Goal: Obtain resource: Download file/media

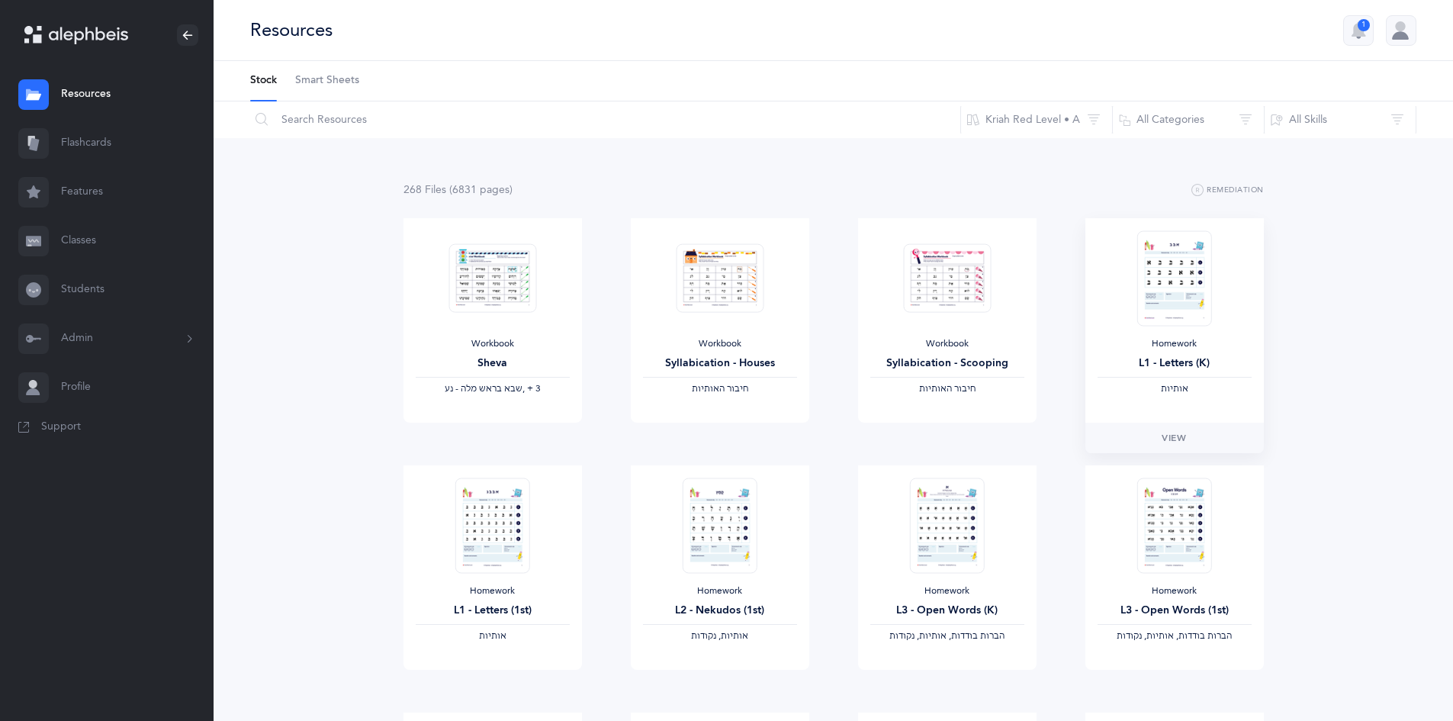
click at [1179, 327] on div "Homework L1 - Letters (K) ‫אותיות‬" at bounding box center [1174, 320] width 178 height 204
click at [1156, 444] on link "View" at bounding box center [1174, 438] width 178 height 31
click at [566, 568] on div "Homework L1 - Letters (1st) ‫אותיות‬" at bounding box center [493, 567] width 178 height 204
click at [500, 674] on link "View" at bounding box center [493, 685] width 178 height 31
click at [748, 594] on div "Homework" at bounding box center [720, 591] width 154 height 12
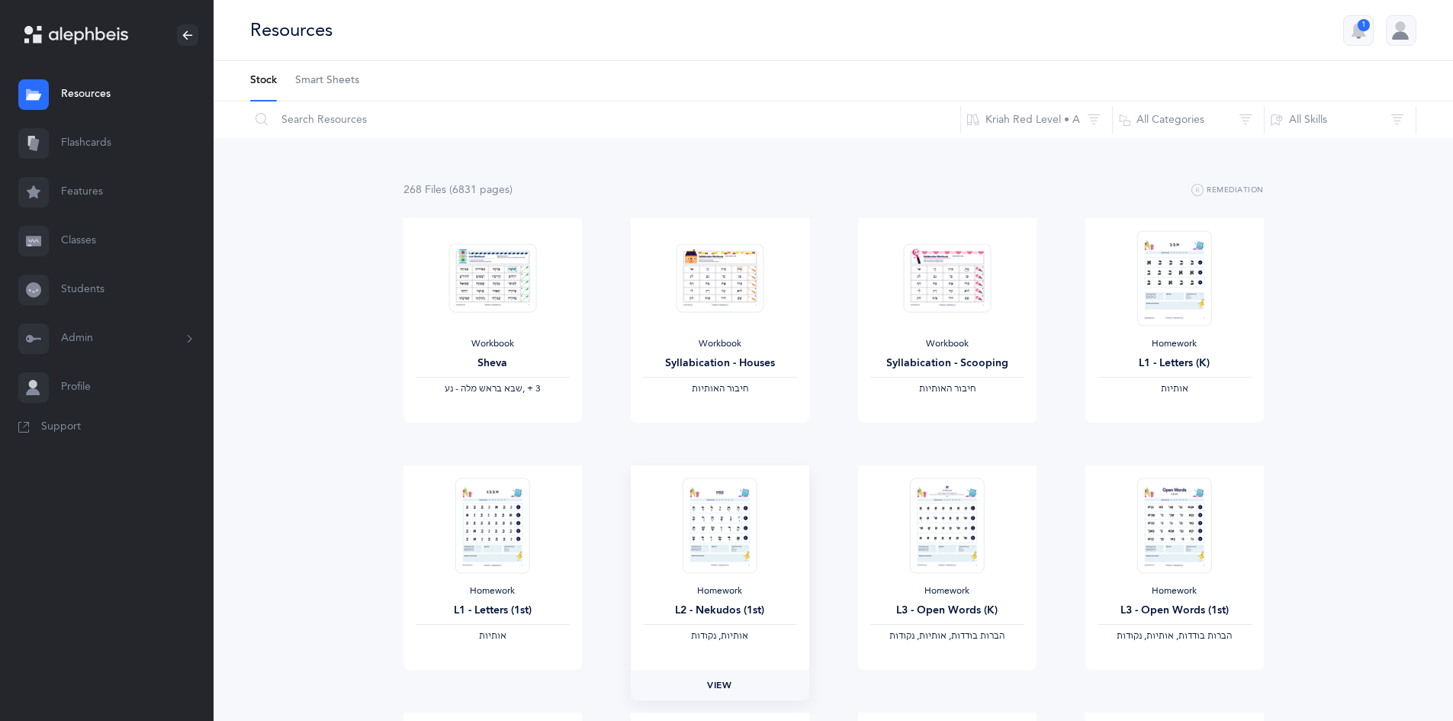
click at [738, 686] on link "View" at bounding box center [720, 685] width 178 height 31
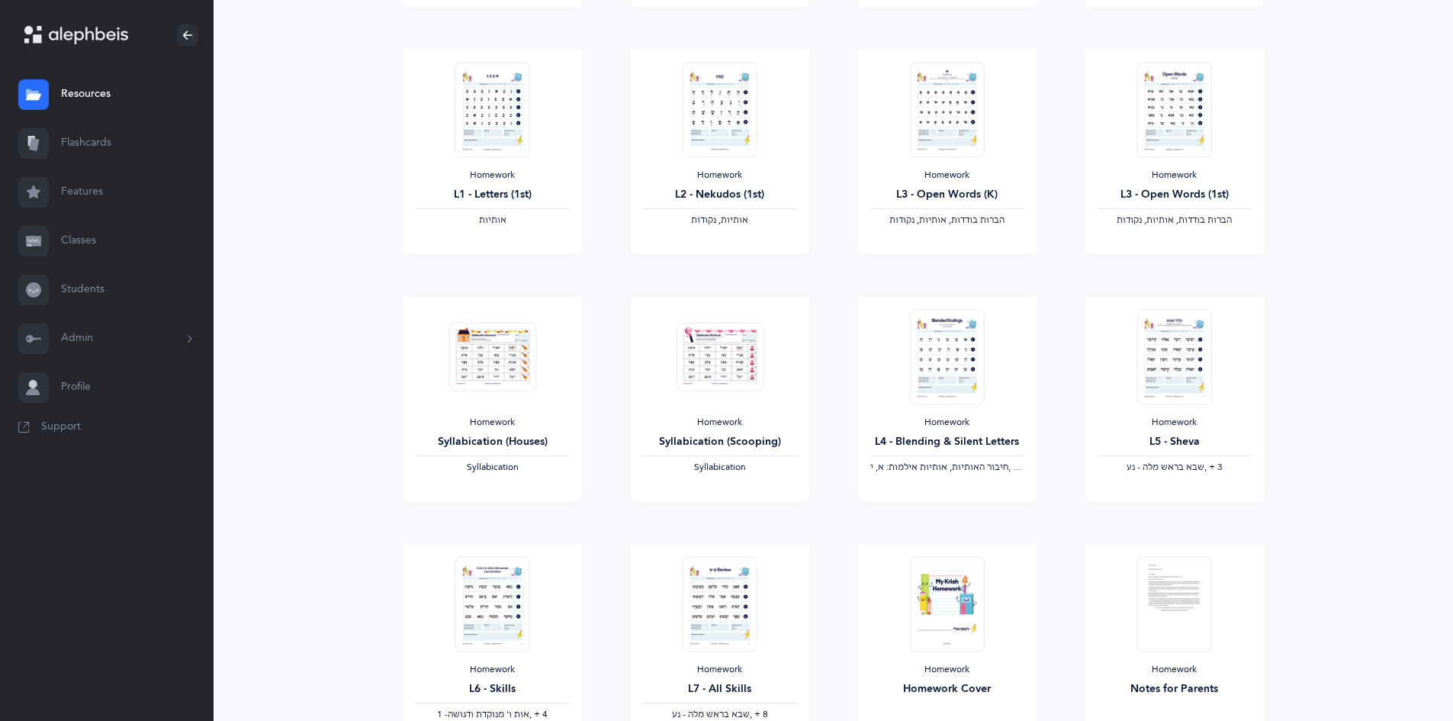
scroll to position [442, 0]
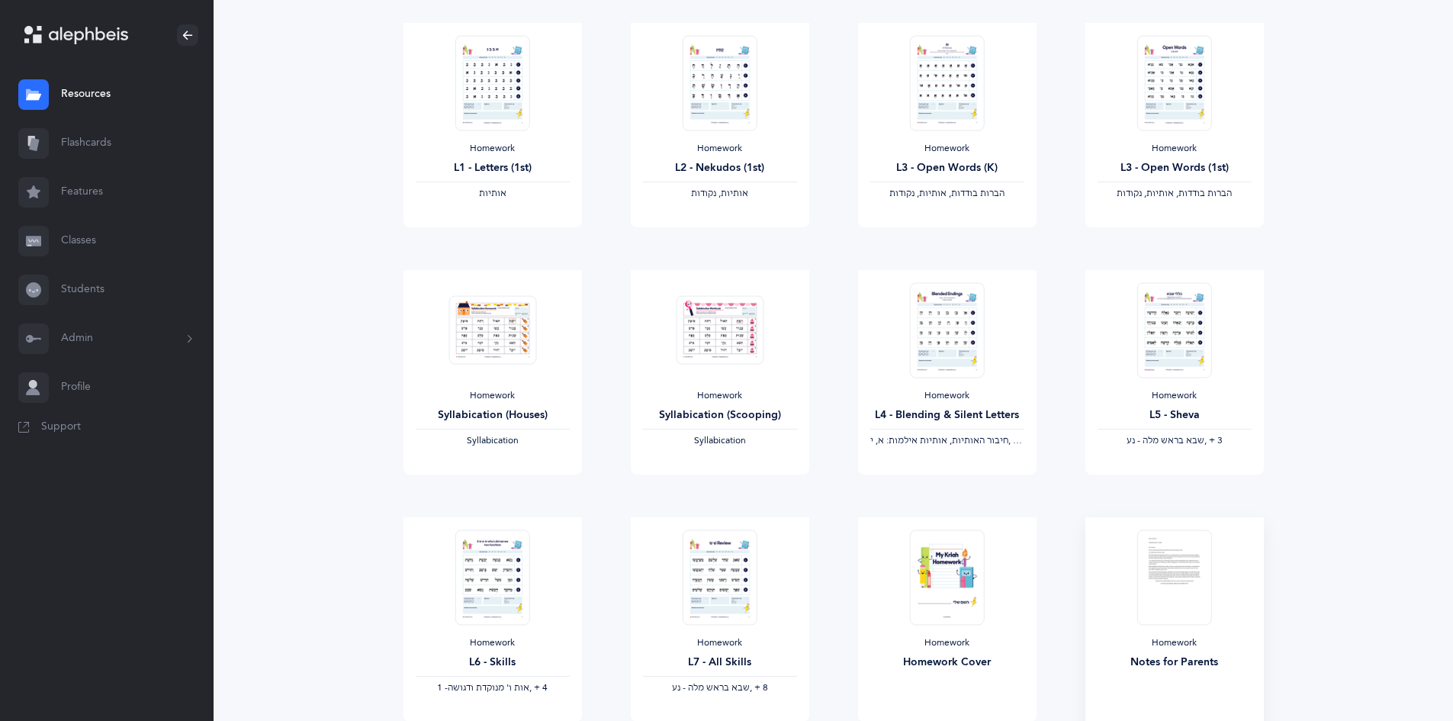
click at [1185, 599] on img at bounding box center [1174, 576] width 75 height 95
click at [1175, 587] on img at bounding box center [1174, 576] width 75 height 95
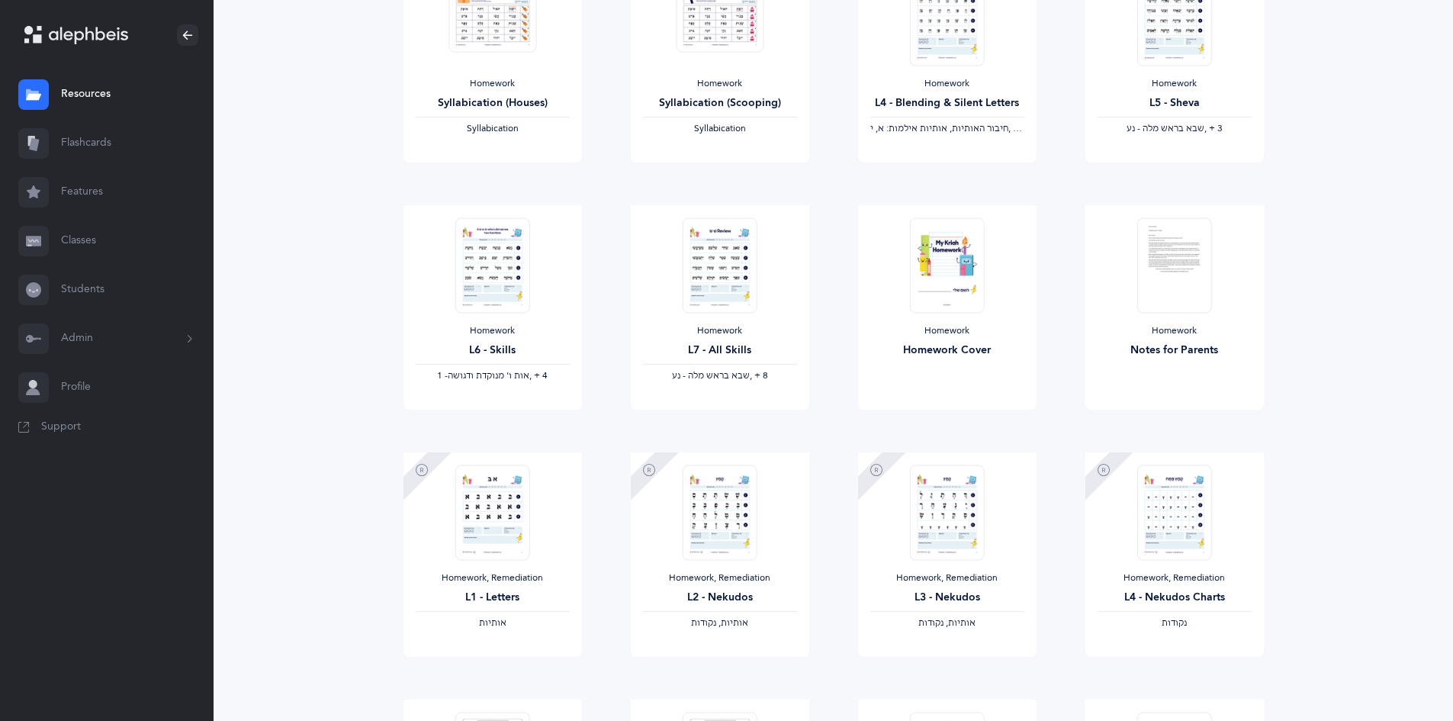
scroll to position [756, 0]
click at [1147, 405] on div "Homework Notes for Parents" at bounding box center [1174, 306] width 178 height 204
click at [1140, 369] on div "Homework Notes for Parents" at bounding box center [1174, 306] width 178 height 204
click at [1140, 364] on div "Homework Notes for Parents" at bounding box center [1174, 306] width 178 height 204
click at [1174, 436] on div "Download" at bounding box center [1174, 423] width 178 height 31
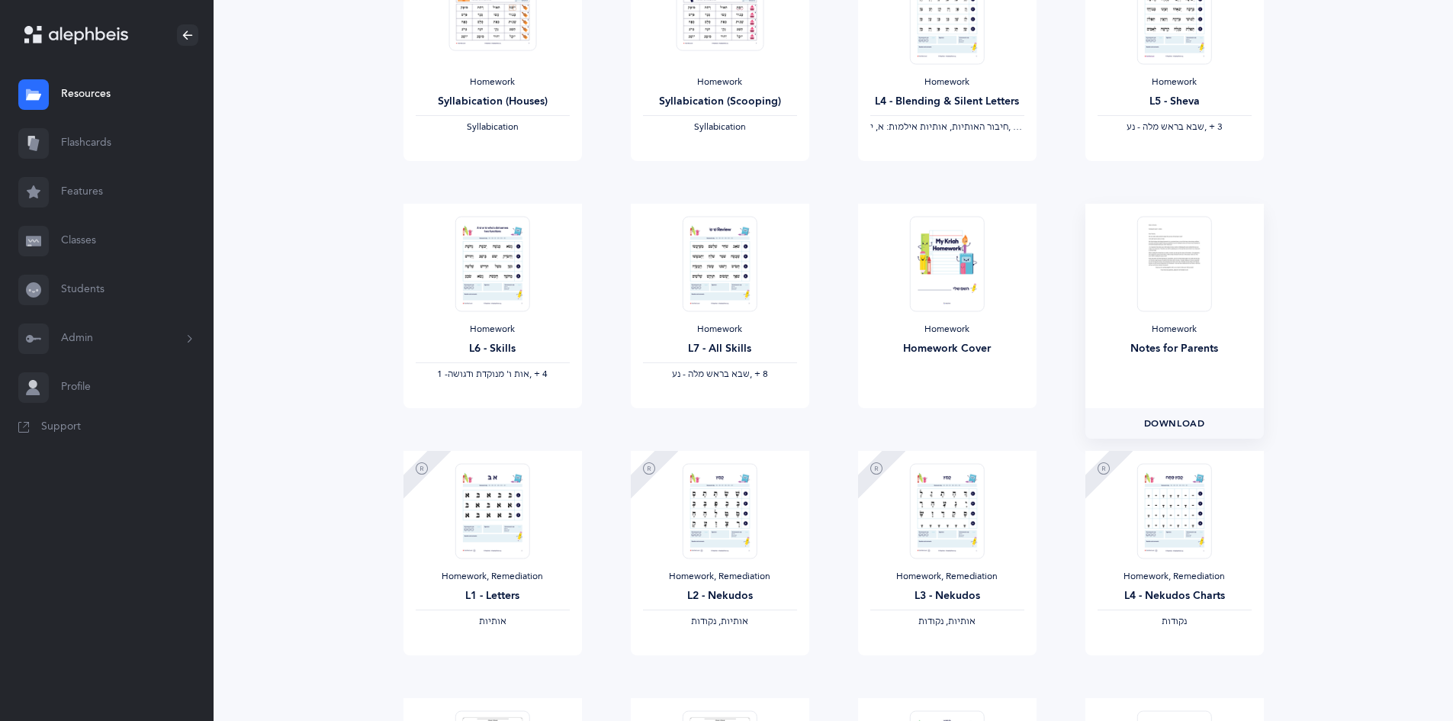
click at [1173, 418] on span "Download" at bounding box center [1174, 423] width 61 height 14
drag, startPoint x: 1205, startPoint y: 326, endPoint x: 1204, endPoint y: 256, distance: 69.4
click at [1204, 256] on img at bounding box center [1174, 263] width 75 height 95
